Goal: Information Seeking & Learning: Learn about a topic

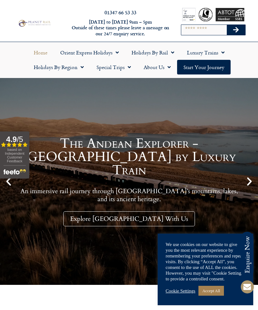
click at [81, 65] on span "Menu" at bounding box center [80, 66] width 6 height 11
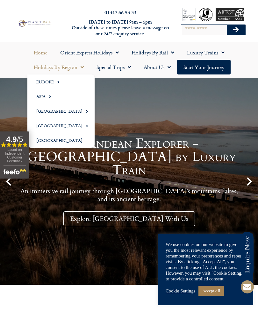
click at [51, 110] on link "[GEOGRAPHIC_DATA]" at bounding box center [60, 111] width 67 height 15
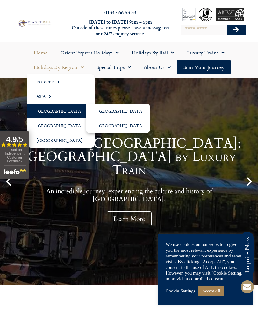
click at [122, 108] on link "[GEOGRAPHIC_DATA]" at bounding box center [118, 111] width 64 height 15
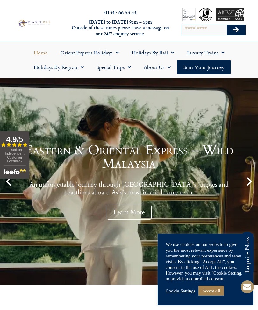
click at [212, 67] on link "Start your Journey" at bounding box center [203, 67] width 53 height 15
click at [78, 68] on span "Menu" at bounding box center [80, 66] width 6 height 11
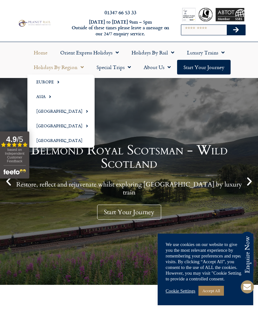
click at [82, 111] on span "Menu" at bounding box center [85, 111] width 6 height 10
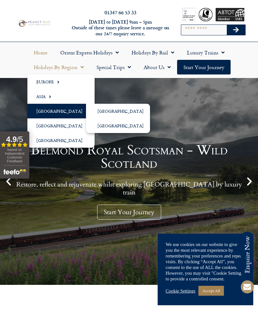
click at [117, 127] on link "[GEOGRAPHIC_DATA]" at bounding box center [118, 125] width 64 height 15
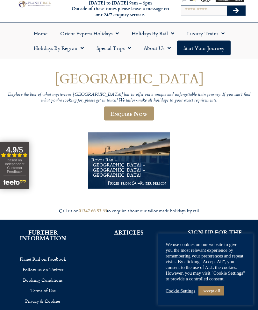
scroll to position [17, 0]
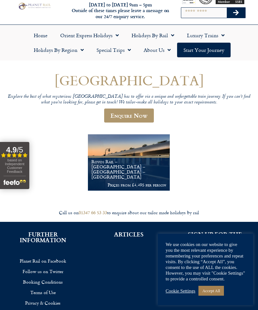
click at [138, 164] on figcaption "Rovos Rail – [GEOGRAPHIC_DATA] – [GEOGRAPHIC_DATA] – [GEOGRAPHIC_DATA] Prices f…" at bounding box center [129, 173] width 82 height 35
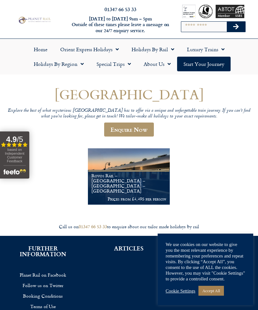
scroll to position [3, 0]
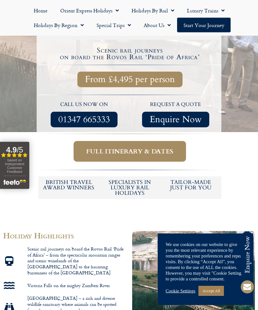
scroll to position [218, 0]
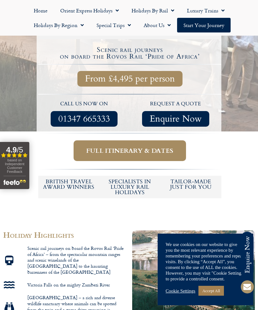
click at [162, 147] on span "Full itinerary & dates" at bounding box center [129, 151] width 87 height 8
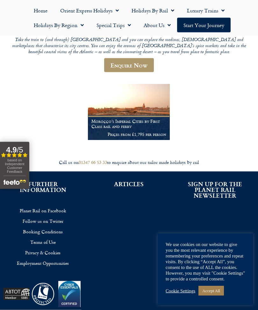
scroll to position [89, 0]
click at [147, 104] on img at bounding box center [129, 112] width 82 height 56
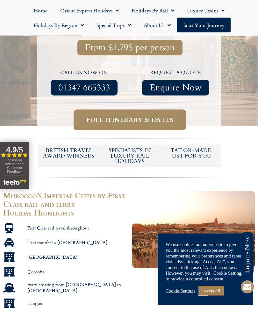
scroll to position [199, 0]
click at [158, 116] on span "Full itinerary & dates" at bounding box center [129, 120] width 87 height 8
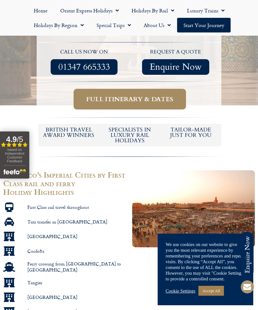
scroll to position [220, 0]
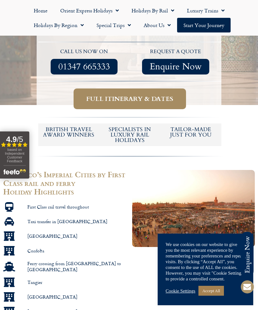
click at [154, 95] on span "Full itinerary & dates" at bounding box center [129, 99] width 87 height 8
click at [130, 95] on span "Full itinerary & dates" at bounding box center [129, 99] width 87 height 8
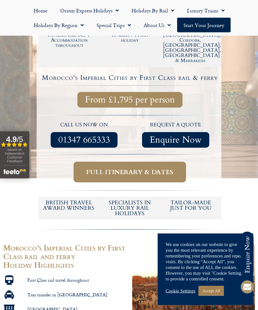
scroll to position [0, 0]
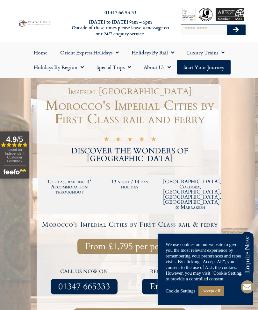
click at [78, 66] on span "Menu" at bounding box center [80, 66] width 6 height 11
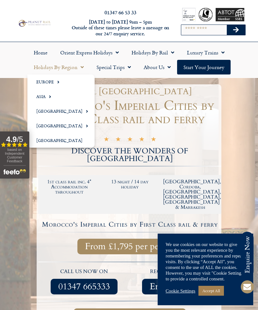
click at [71, 137] on link "[GEOGRAPHIC_DATA]" at bounding box center [60, 140] width 67 height 15
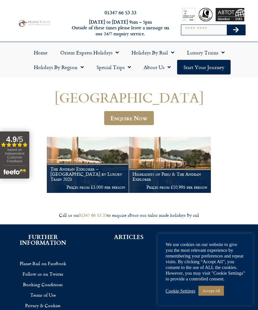
click at [123, 67] on link "Special Trips" at bounding box center [113, 67] width 47 height 15
click at [131, 84] on link "Latest Experiences" at bounding box center [121, 81] width 62 height 15
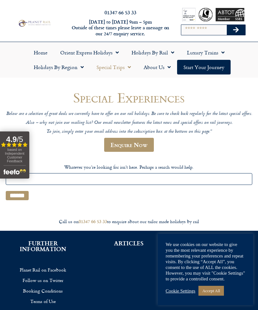
click at [107, 52] on link "Orient Express Holidays" at bounding box center [89, 52] width 71 height 15
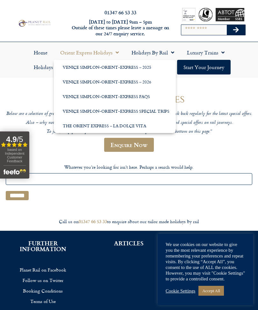
click at [215, 90] on h1 "Special Experiences" at bounding box center [129, 97] width 246 height 15
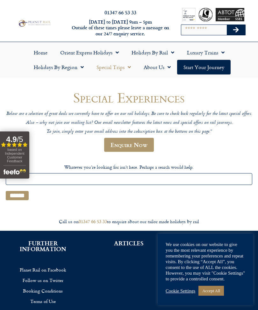
click at [216, 54] on link "Luxury Trains" at bounding box center [205, 52] width 50 height 15
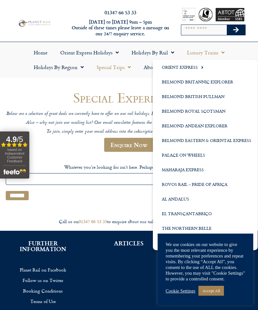
click at [160, 50] on link "Holidays by Rail" at bounding box center [152, 52] width 55 height 15
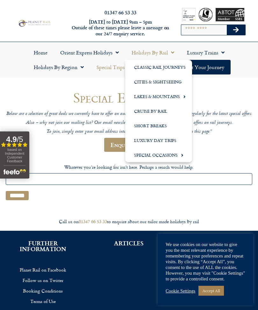
click at [178, 68] on link "Classic Rail Journeys" at bounding box center [158, 67] width 67 height 15
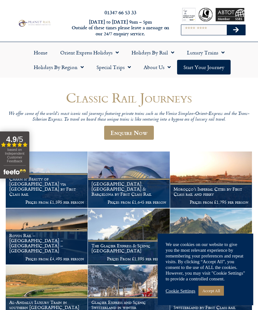
click at [253, 58] on ul "Home Orient Express Holidays Venice Simplon-Orient-Express – 2025 Venice Simplo…" at bounding box center [128, 59] width 251 height 29
